Goal: Task Accomplishment & Management: Manage account settings

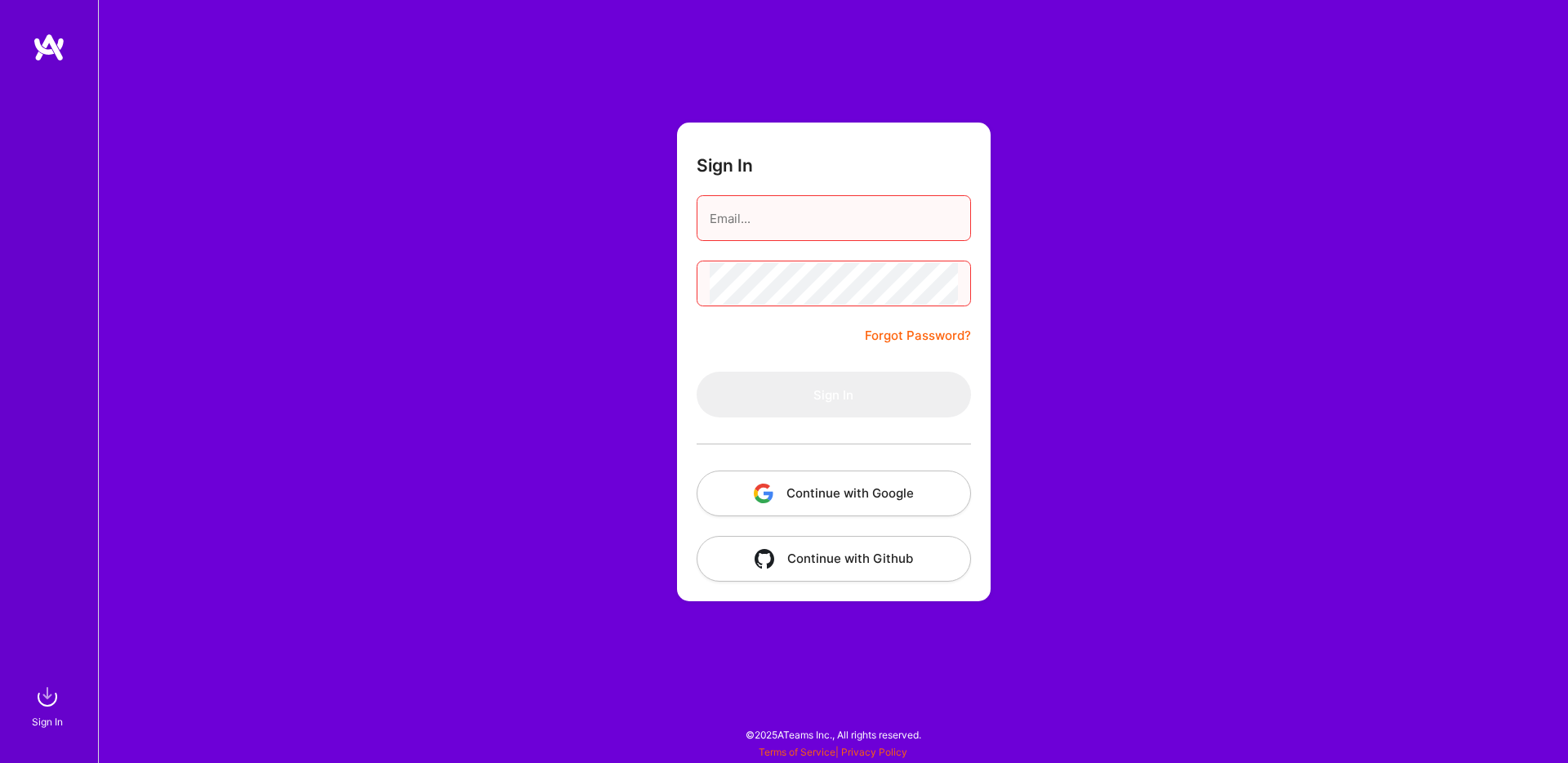
click at [770, 213] on input "email" at bounding box center [834, 218] width 248 height 41
click at [818, 504] on button "Continue with Google" at bounding box center [834, 493] width 274 height 46
click at [794, 212] on input "email" at bounding box center [834, 218] width 248 height 41
type input "a"
type input "[PERSON_NAME][EMAIL_ADDRESS][DOMAIN_NAME]"
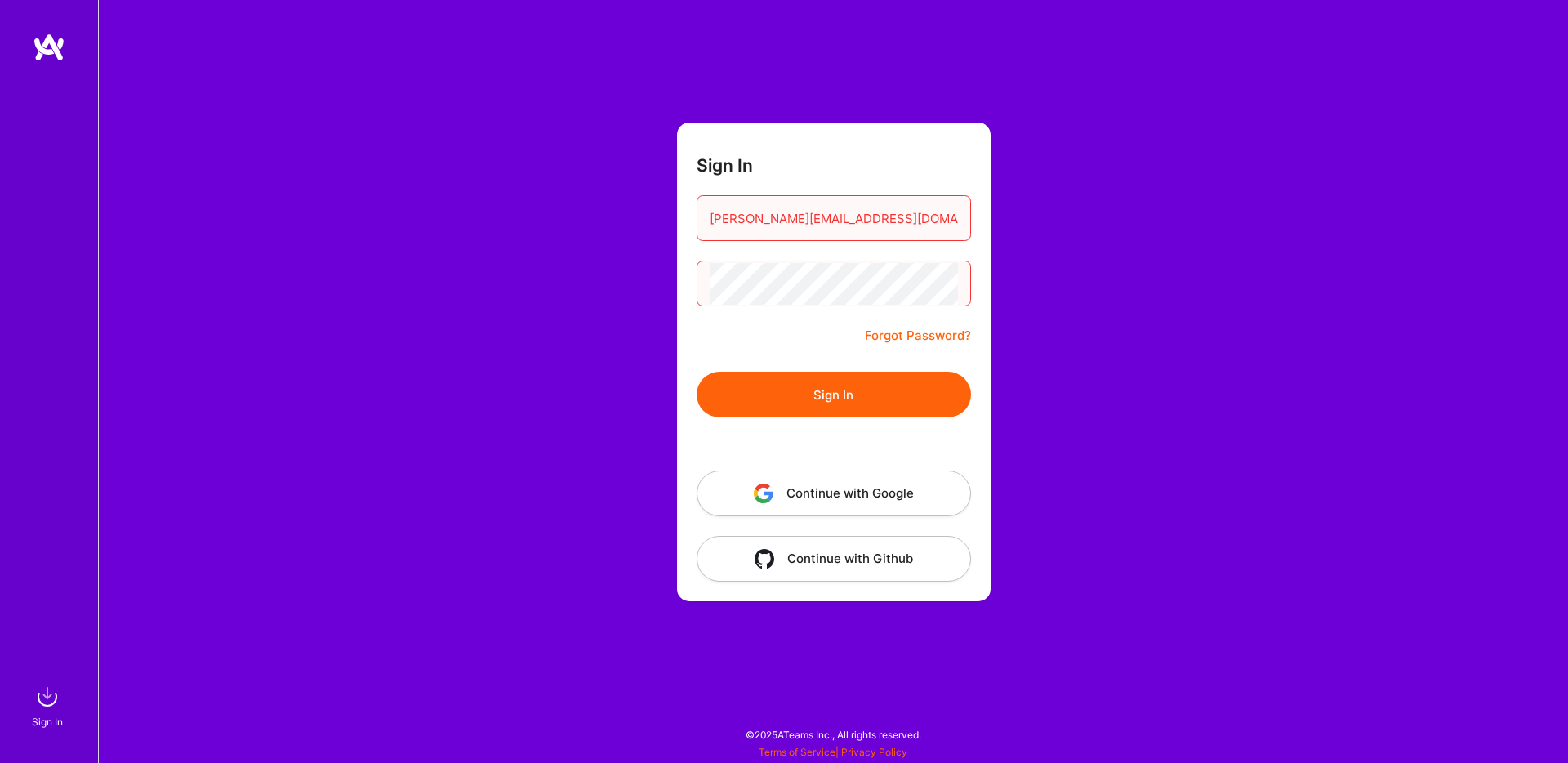
click at [819, 390] on button "Sign In" at bounding box center [834, 394] width 274 height 46
click at [831, 556] on button "Continue with Github" at bounding box center [834, 559] width 274 height 46
click at [822, 395] on button "Sign In" at bounding box center [834, 394] width 274 height 46
click at [949, 563] on button "Continue with Github" at bounding box center [834, 559] width 274 height 46
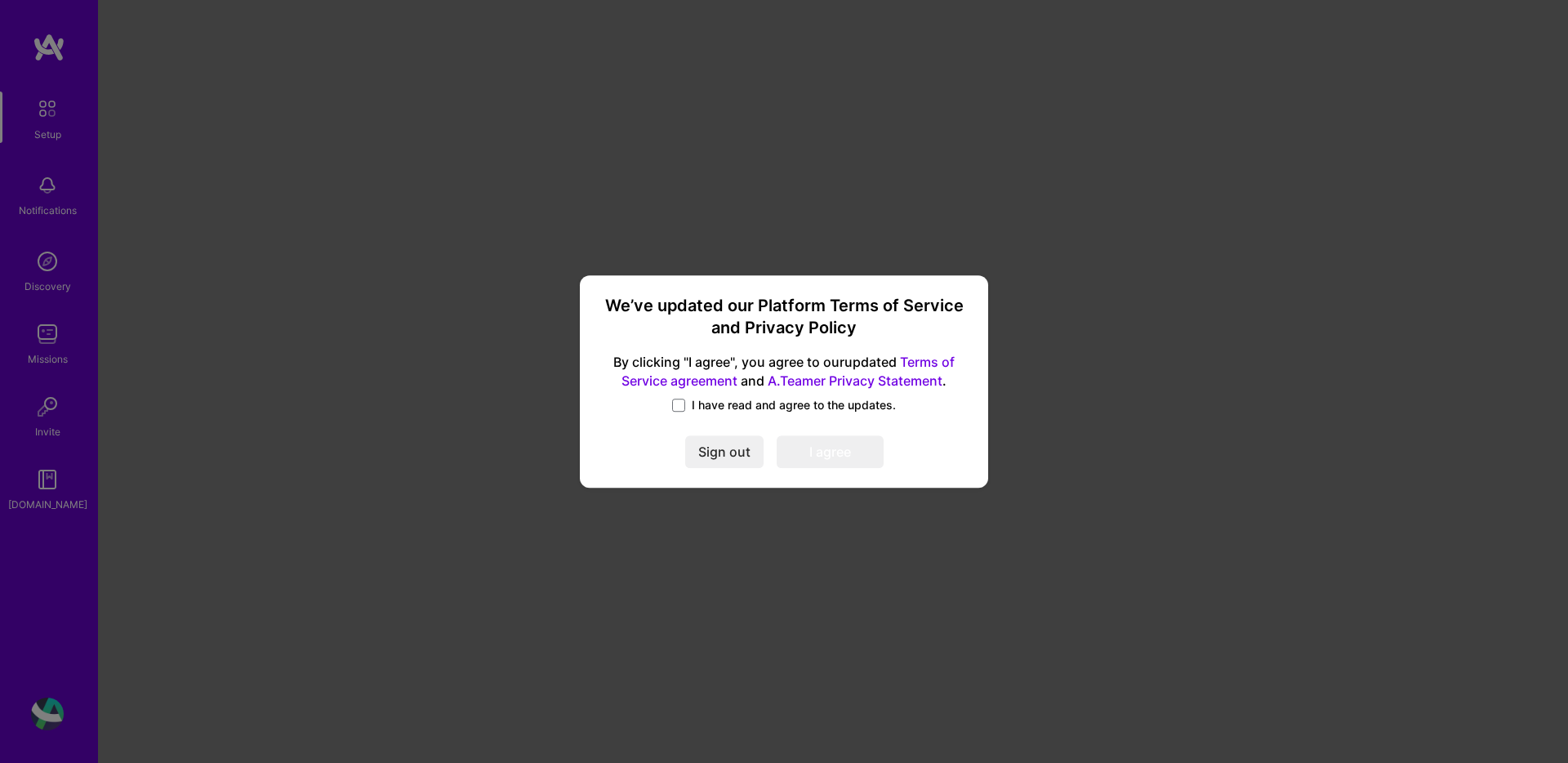
scroll to position [2, 0]
click at [679, 403] on span at bounding box center [679, 405] width 13 height 13
click at [0, 0] on input "I have read and agree to the updates." at bounding box center [0, 0] width 0 height 0
click at [833, 448] on button "I agree" at bounding box center [829, 452] width 107 height 32
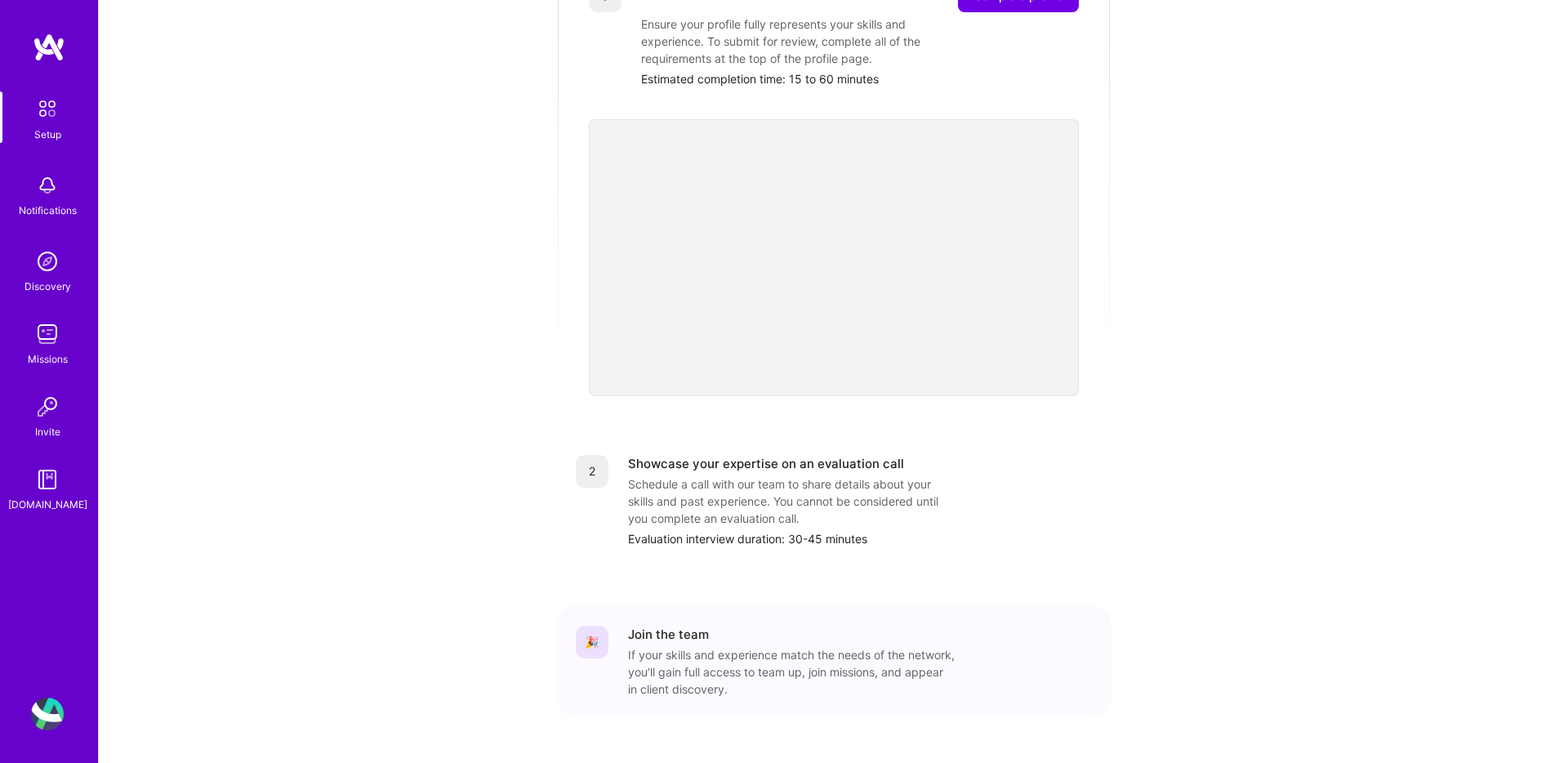
scroll to position [398, 0]
click at [48, 328] on img at bounding box center [48, 334] width 32 height 32
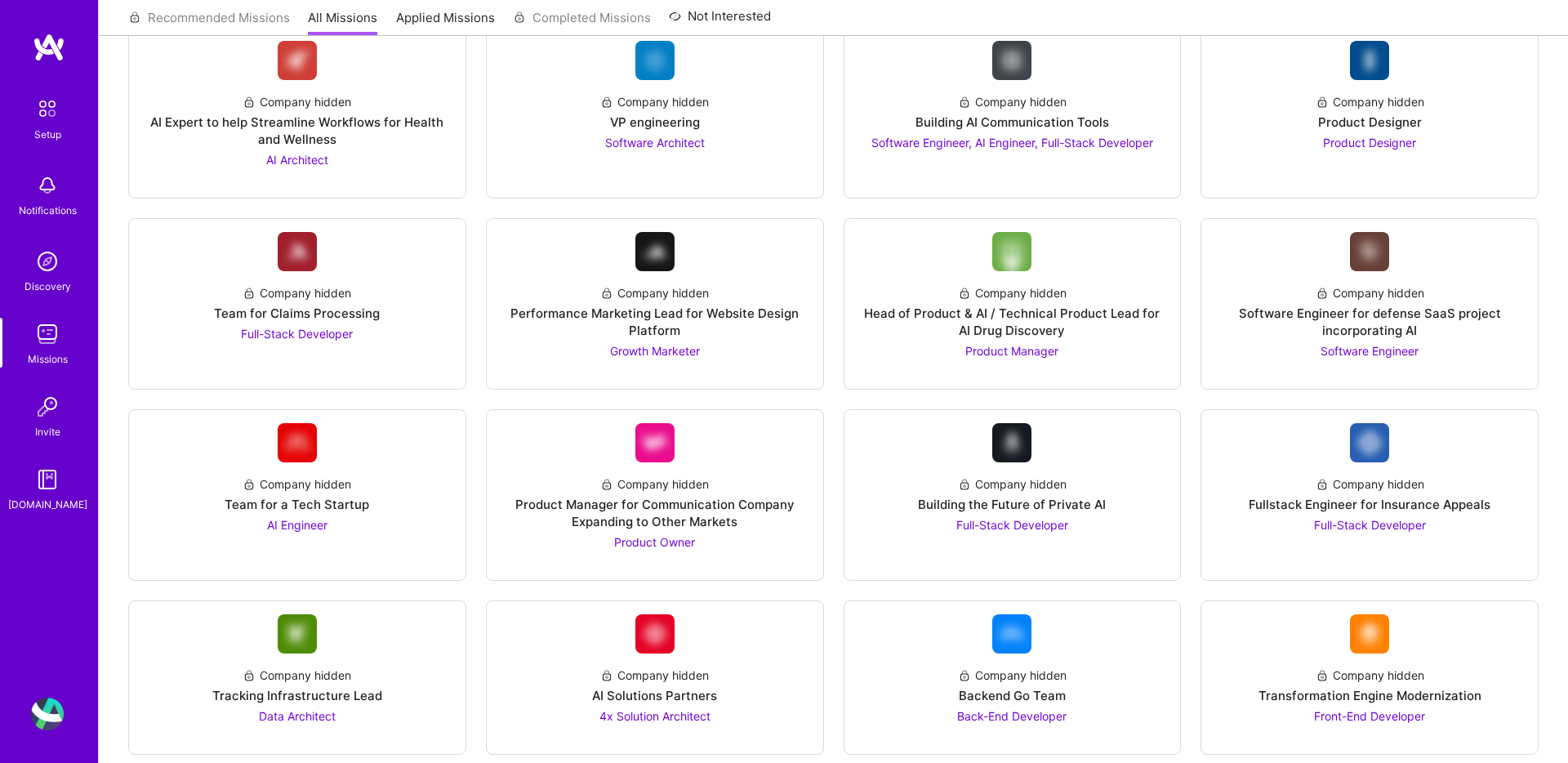
scroll to position [1188, 0]
click at [289, 476] on div "Company hidden" at bounding box center [297, 484] width 108 height 17
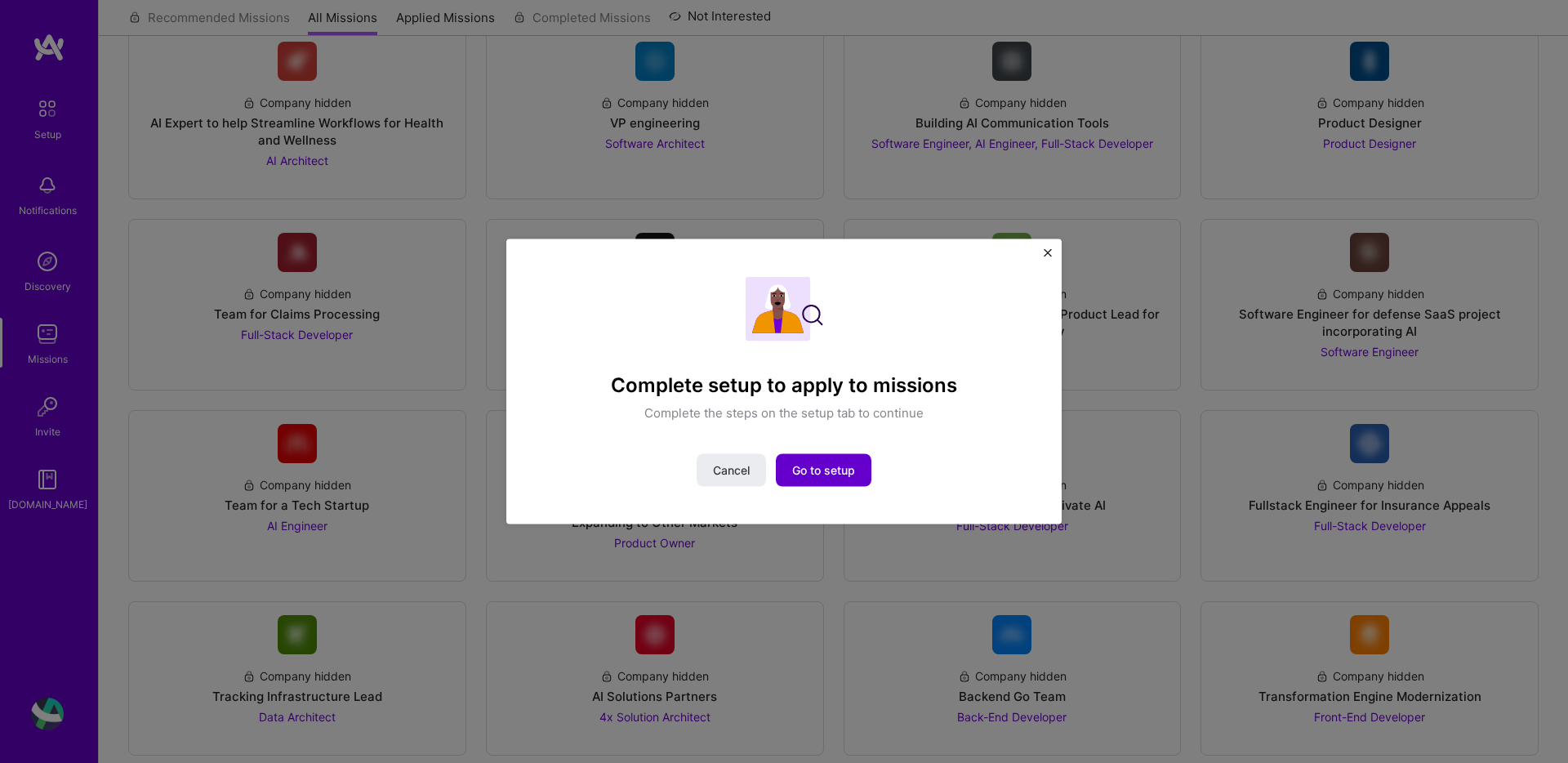
click at [817, 470] on span "Go to setup" at bounding box center [824, 470] width 63 height 16
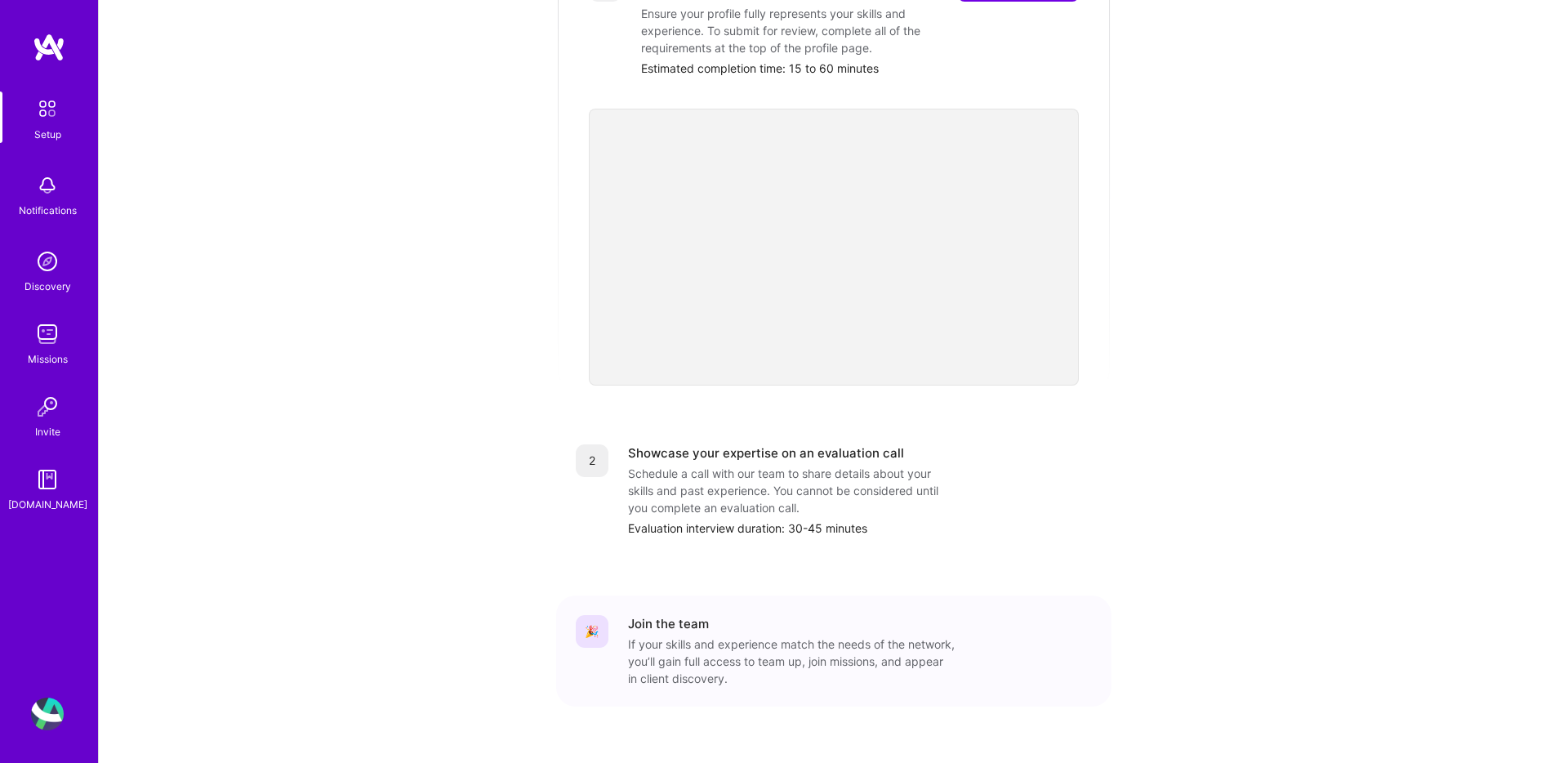
scroll to position [423, 0]
